Goal: Information Seeking & Learning: Understand process/instructions

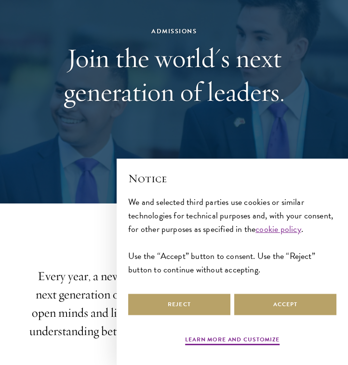
scroll to position [98, 0]
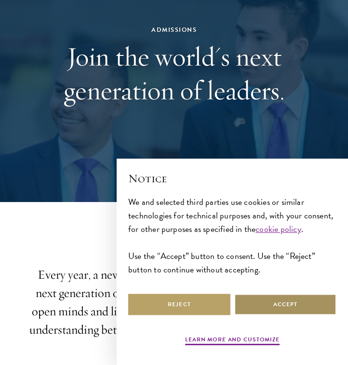
click at [292, 311] on button "Accept" at bounding box center [285, 304] width 102 height 22
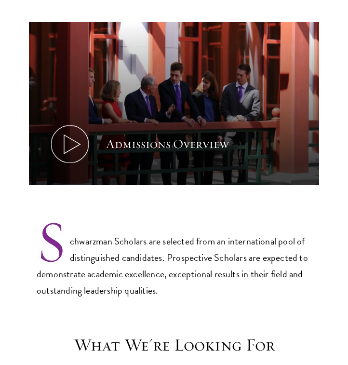
scroll to position [486, 0]
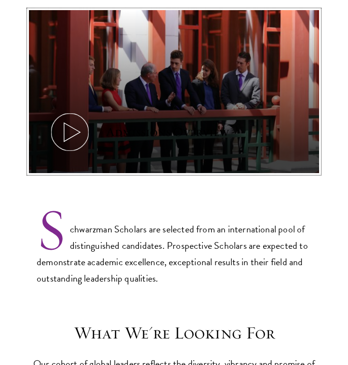
click at [63, 117] on icon at bounding box center [69, 131] width 43 height 43
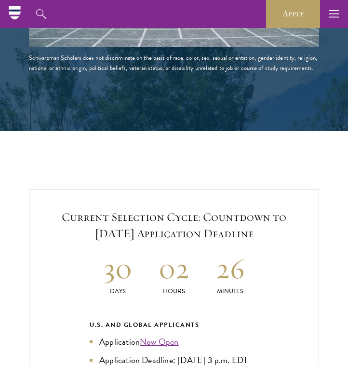
scroll to position [1671, 0]
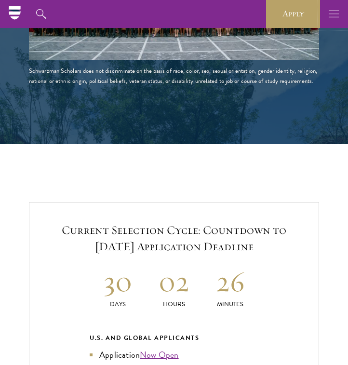
click at [334, 12] on icon "button" at bounding box center [334, 14] width 11 height 28
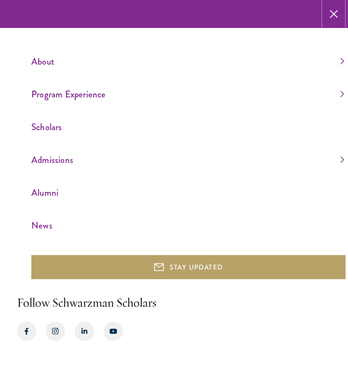
click at [333, 13] on icon "button" at bounding box center [334, 14] width 8 height 28
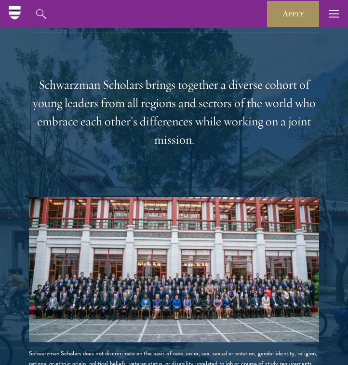
scroll to position [1348, 0]
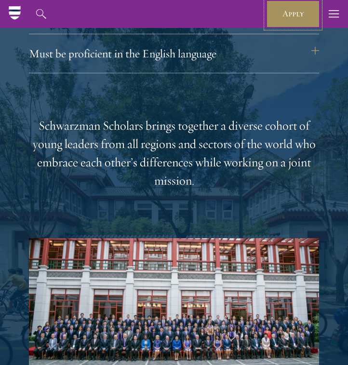
click at [289, 14] on link "Apply" at bounding box center [293, 14] width 54 height 28
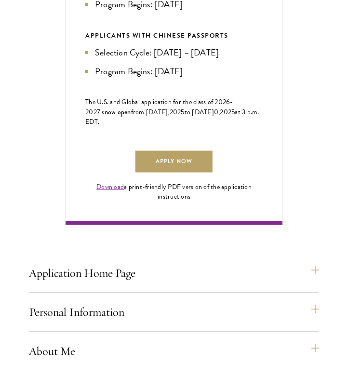
scroll to position [638, 0]
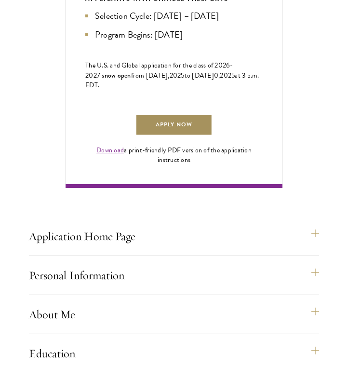
click at [175, 136] on link "Apply Now" at bounding box center [173, 125] width 77 height 22
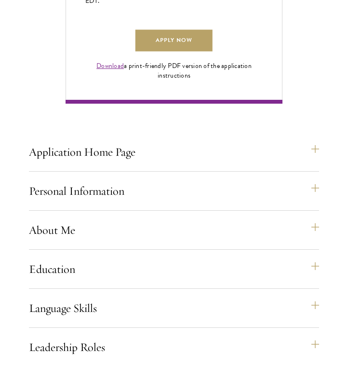
scroll to position [732, 0]
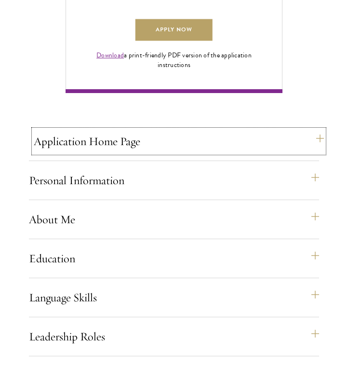
click at [222, 153] on button "Application Home Page" at bounding box center [179, 141] width 290 height 23
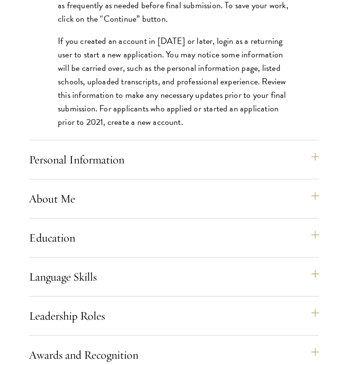
scroll to position [1121, 0]
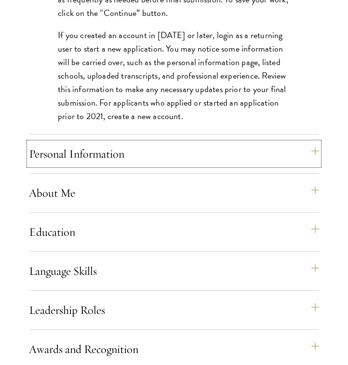
drag, startPoint x: 213, startPoint y: 174, endPoint x: 215, endPoint y: 145, distance: 30.0
click at [215, 145] on div "Application Home Page The online application form must be completed in English.…" at bounding box center [174, 231] width 290 height 980
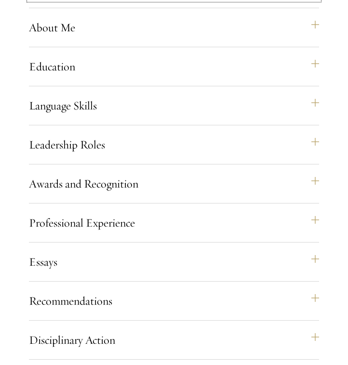
scroll to position [1290, 0]
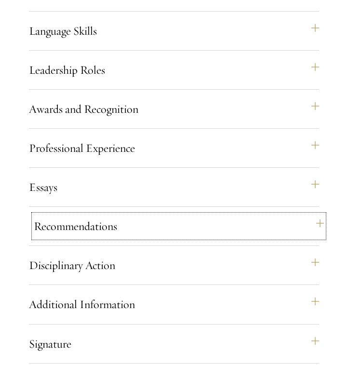
click at [186, 236] on button "Recommendations" at bounding box center [179, 225] width 290 height 23
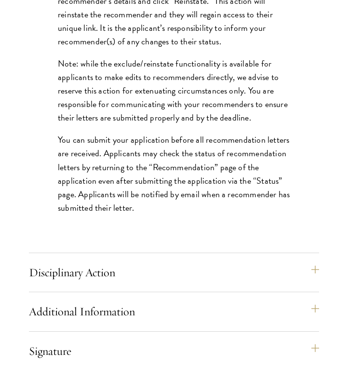
scroll to position [1678, 0]
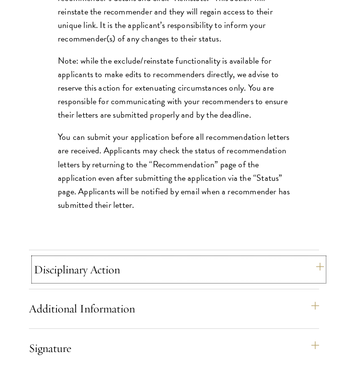
click at [184, 281] on button "Disciplinary Action" at bounding box center [179, 269] width 290 height 23
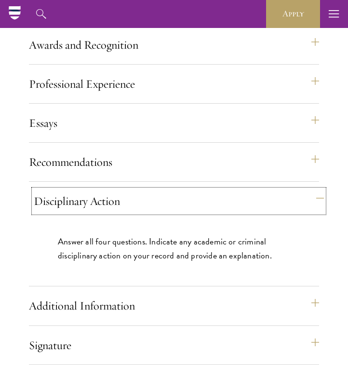
scroll to position [1061, 0]
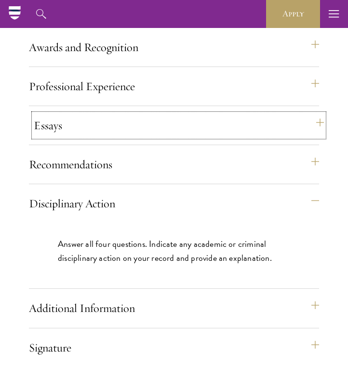
click at [279, 137] on button "Essays" at bounding box center [179, 125] width 290 height 23
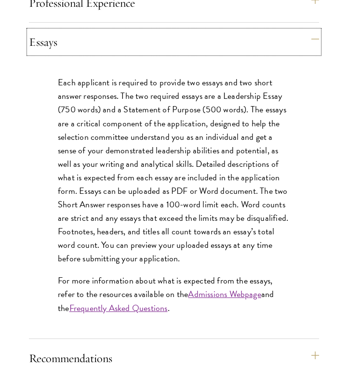
scroll to position [1154, 0]
